Goal: Transaction & Acquisition: Register for event/course

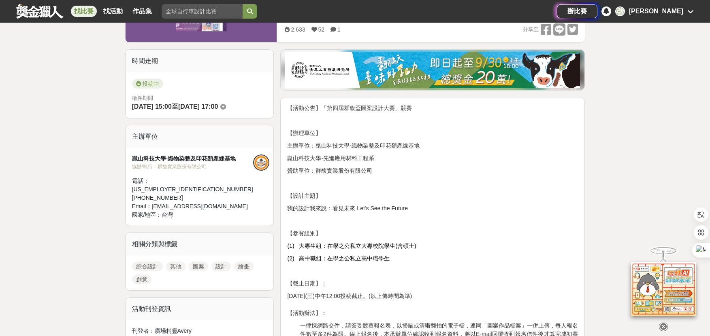
scroll to position [351, 0]
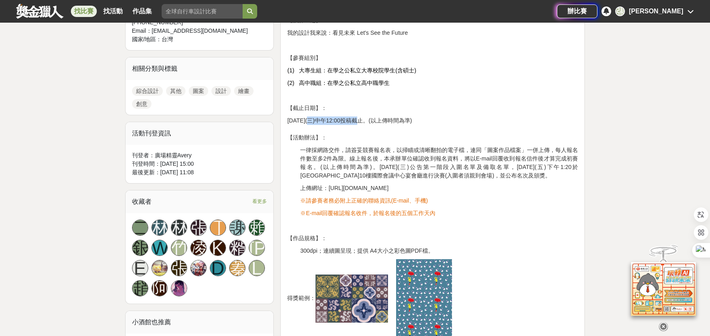
drag, startPoint x: 304, startPoint y: 118, endPoint x: 353, endPoint y: 120, distance: 48.6
click at [353, 120] on span "[DATE](三)中午12:00投稿截止。(以上傳時間為準)" at bounding box center [349, 120] width 125 height 6
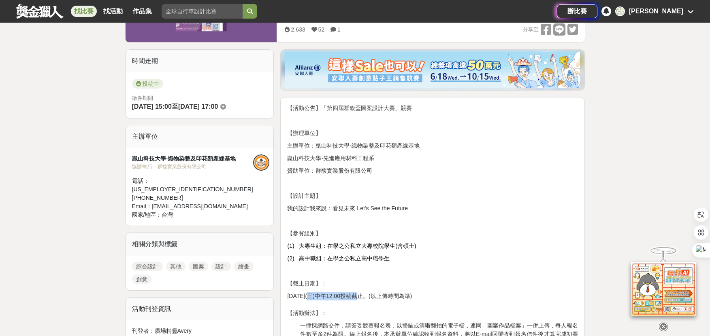
scroll to position [0, 0]
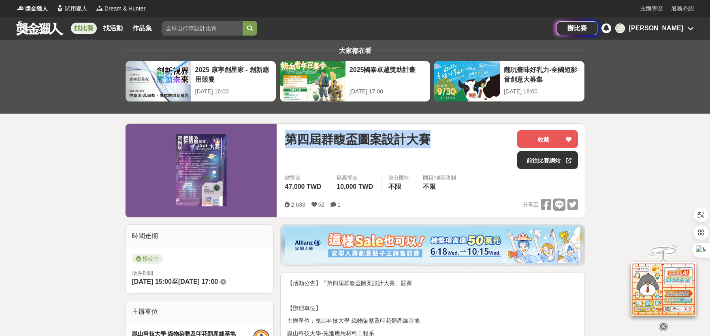
drag, startPoint x: 285, startPoint y: 139, endPoint x: 446, endPoint y: 143, distance: 160.8
click at [446, 143] on div "第四屆群馥盃圖案設計大賽" at bounding box center [398, 139] width 226 height 18
copy span "第四屆群馥盃圖案設計大賽"
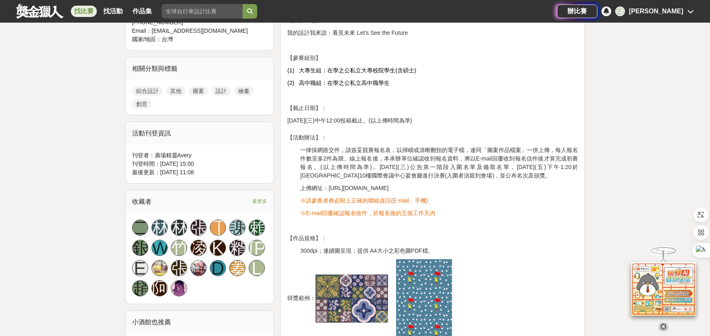
scroll to position [526, 0]
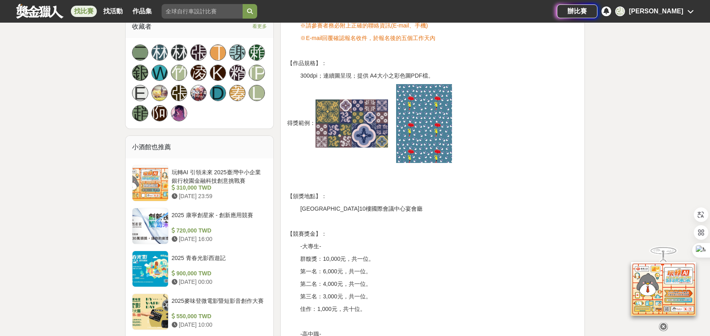
click at [351, 117] on img at bounding box center [351, 124] width 72 height 48
click at [449, 115] on img at bounding box center [424, 123] width 56 height 79
click at [363, 132] on img at bounding box center [351, 124] width 72 height 48
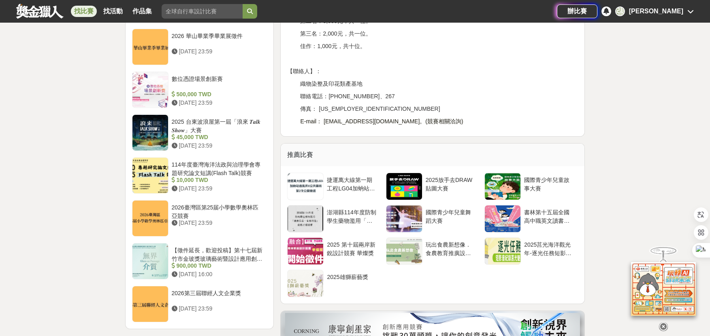
scroll to position [702, 0]
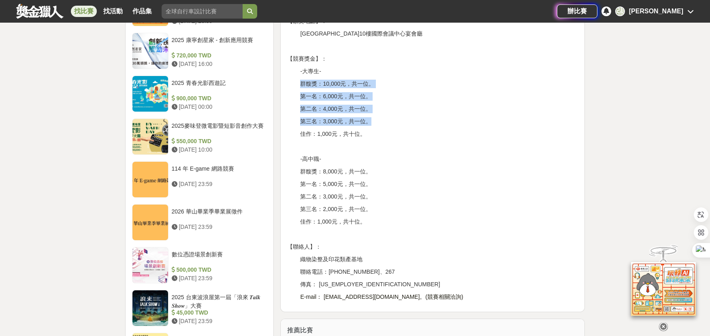
drag, startPoint x: 297, startPoint y: 84, endPoint x: 378, endPoint y: 122, distance: 89.8
click at [378, 122] on p "第三名：3,000元，共一位。" at bounding box center [439, 121] width 278 height 9
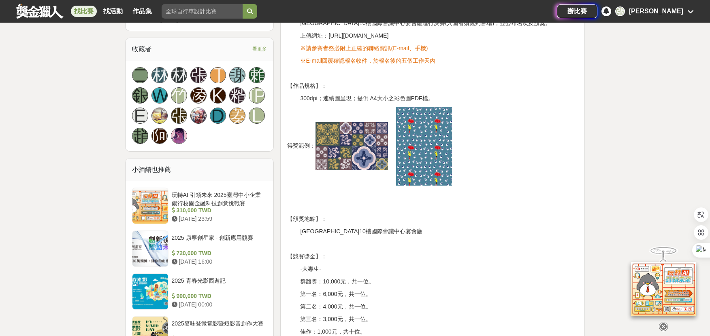
scroll to position [0, 0]
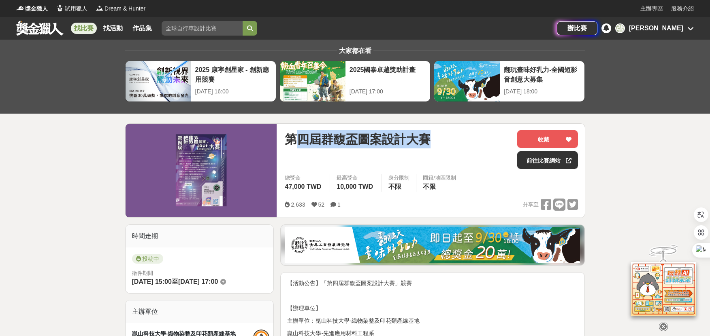
drag, startPoint x: 294, startPoint y: 137, endPoint x: 447, endPoint y: 140, distance: 153.1
click at [447, 140] on div "第四屆群馥盃圖案設計大賽" at bounding box center [398, 139] width 226 height 18
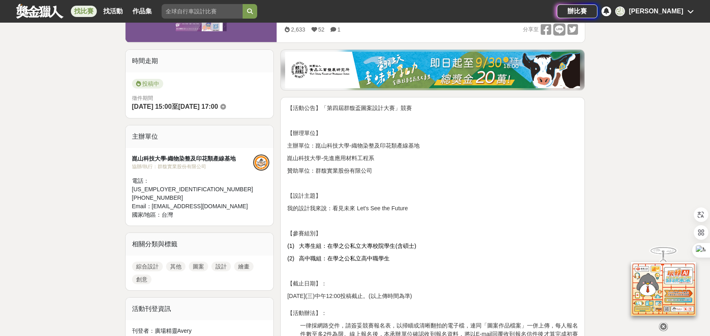
scroll to position [351, 0]
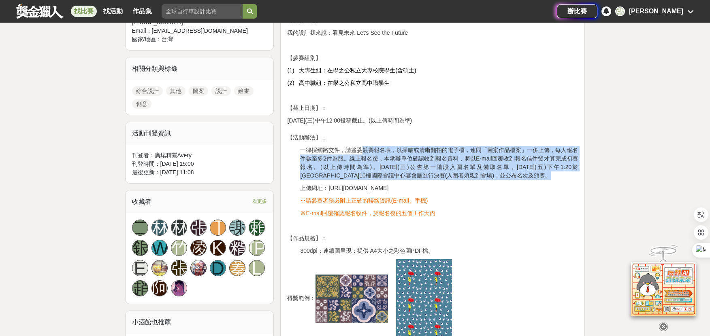
drag, startPoint x: 364, startPoint y: 153, endPoint x: 553, endPoint y: 178, distance: 190.8
click at [553, 178] on p "一律採網路交件，請簽妥競賽報名表，以掃瞄或清晰翻拍的電子檔，連同「圖案作品檔案」一併上傳，每人報名件數至多2件為限。線上報名後，本承辦單位確認收到報名資料，將…" at bounding box center [439, 163] width 278 height 34
click at [456, 161] on span "一律採網路交件，請簽妥競賽報名表，以掃瞄或清晰翻拍的電子檔，連同「圖案作品檔案」一併上傳，每人報名件數至多2件為限。線上報名後，本承辦單位確認收到報名資料，將…" at bounding box center [439, 163] width 278 height 32
drag, startPoint x: 462, startPoint y: 147, endPoint x: 562, endPoint y: 179, distance: 105.5
click at [562, 179] on p "一律採網路交件，請簽妥競賽報名表，以掃瞄或清晰翻拍的電子檔，連同「圖案作品檔案」一併上傳，每人報名件數至多2件為限。線上報名後，本承辦單位確認收到報名資料，將…" at bounding box center [439, 163] width 278 height 34
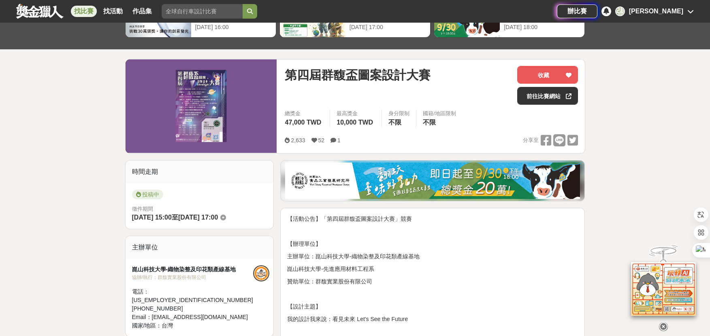
scroll to position [0, 0]
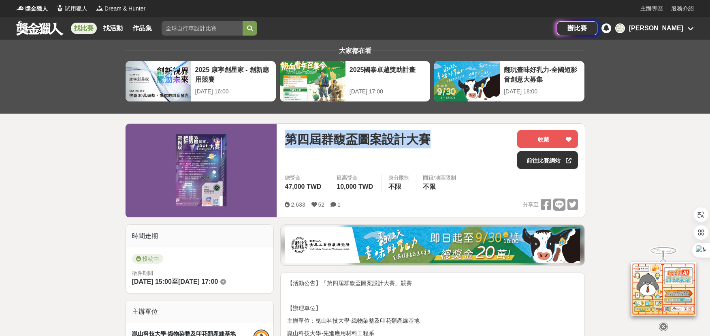
drag, startPoint x: 286, startPoint y: 138, endPoint x: 429, endPoint y: 140, distance: 143.4
click at [429, 140] on span "第四屆群馥盃圖案設計大賽" at bounding box center [358, 139] width 146 height 18
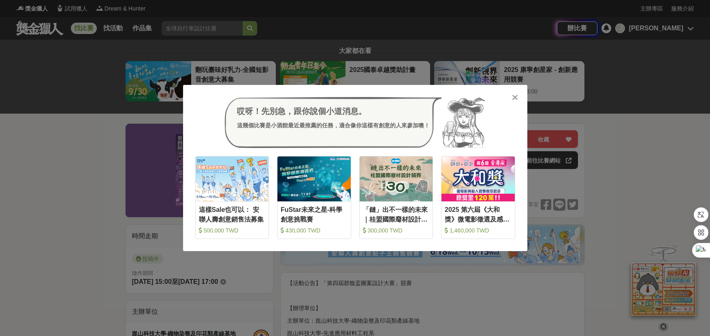
click at [515, 98] on icon at bounding box center [515, 98] width 6 height 8
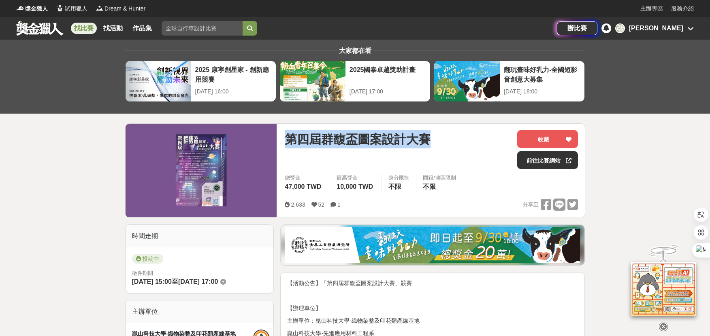
drag, startPoint x: 284, startPoint y: 136, endPoint x: 454, endPoint y: 141, distance: 170.1
click at [454, 141] on div "第四屆群馥盃圖案設計大賽 收藏 前往比賽網站 總獎金 47,000 TWD 最高獎金 10,000 TWD 身分限制 不限 國籍/地區限制 不限 2,633 …" at bounding box center [431, 171] width 306 height 94
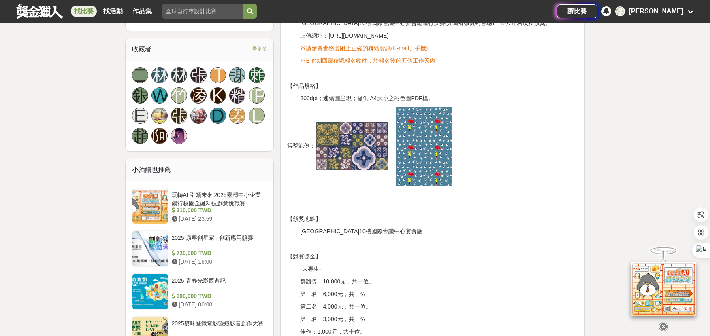
scroll to position [328, 0]
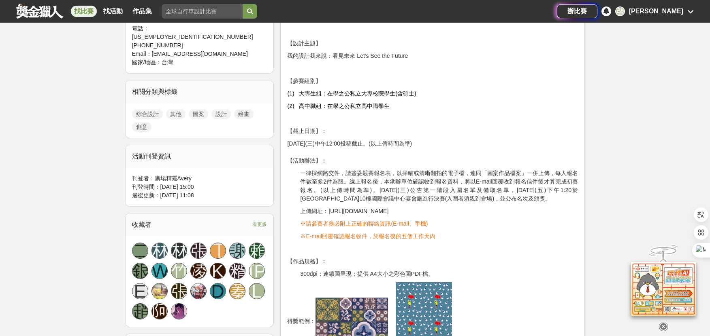
drag, startPoint x: 328, startPoint y: 211, endPoint x: 432, endPoint y: 215, distance: 103.7
click at [388, 215] on span "上傳網址：[URL][DOMAIN_NAME]" at bounding box center [344, 211] width 88 height 6
copy span "[URL][DOMAIN_NAME]"
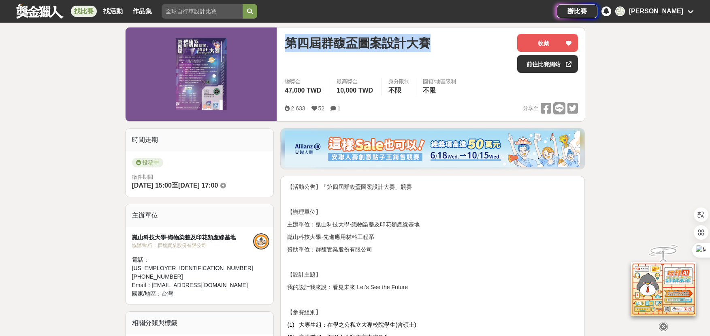
scroll to position [0, 0]
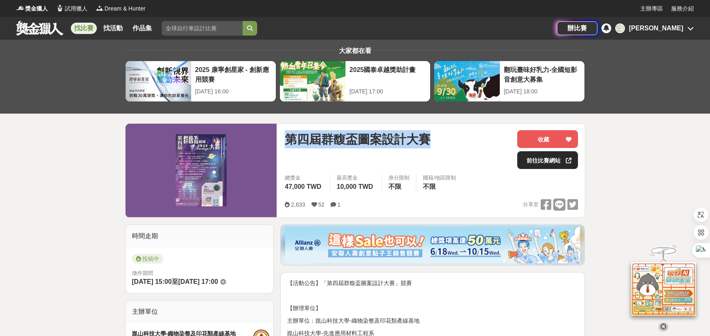
click at [555, 164] on link "前往比賽網站" at bounding box center [547, 160] width 61 height 18
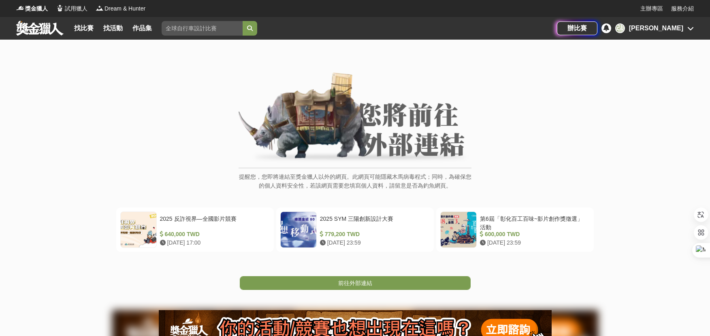
click at [584, 155] on div "提醒您，您即將連結至獎金獵人以外的網頁。此網頁可能隱藏木馬病毒程式；同時，為確保您的個人資料安全性，若該網頁需要您填寫個人資料，請留意是否為釣魚網頁。" at bounding box center [354, 135] width 677 height 126
click at [385, 282] on link "前往外部連結" at bounding box center [355, 284] width 231 height 14
